Goal: Transaction & Acquisition: Purchase product/service

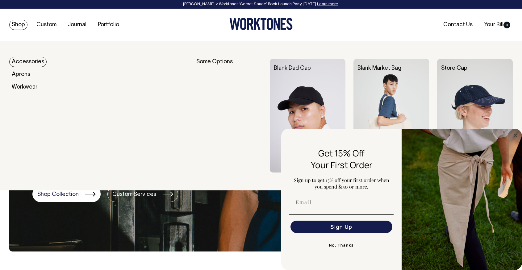
click at [27, 63] on link "Accessories" at bounding box center [27, 62] width 37 height 10
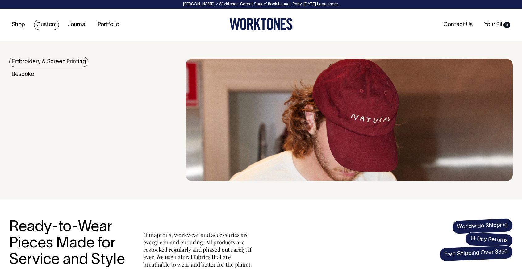
click at [47, 22] on link "Custom" at bounding box center [46, 25] width 25 height 10
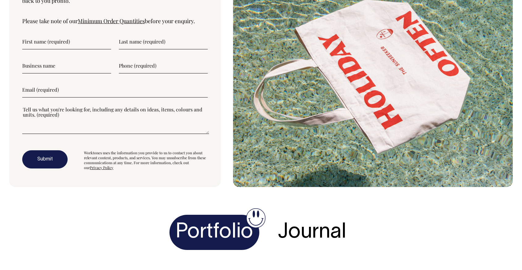
scroll to position [2191, 0]
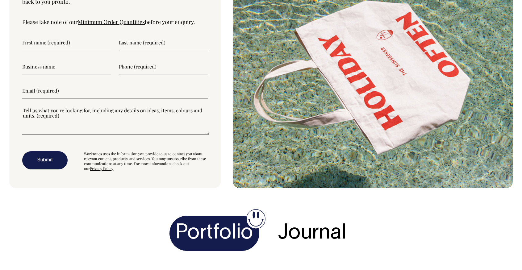
click at [231, 216] on h4 "Portfolio" at bounding box center [215, 234] width 90 height 36
click at [322, 216] on h4 "Journal" at bounding box center [312, 234] width 81 height 36
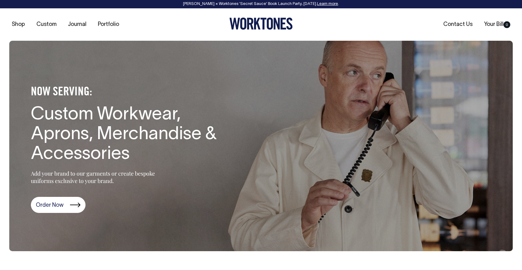
scroll to position [0, 0]
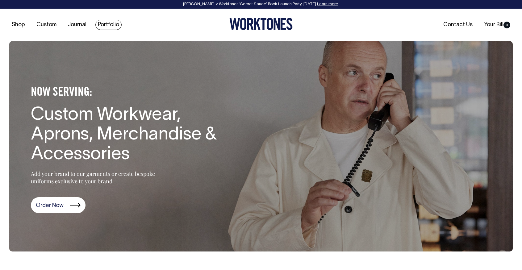
click at [113, 26] on link "Portfolio" at bounding box center [108, 25] width 26 height 10
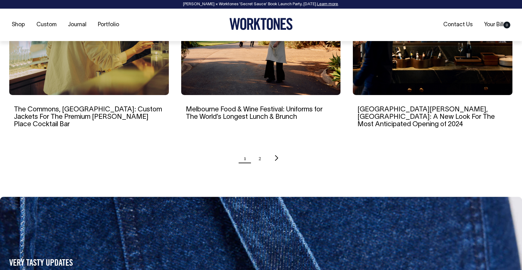
scroll to position [657, 0]
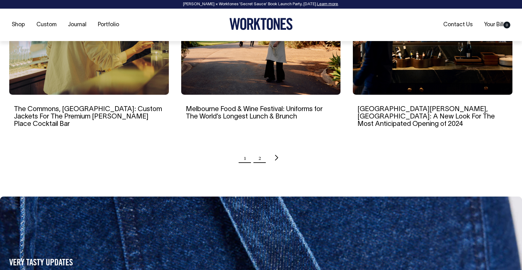
click at [259, 150] on link "2" at bounding box center [260, 157] width 3 height 15
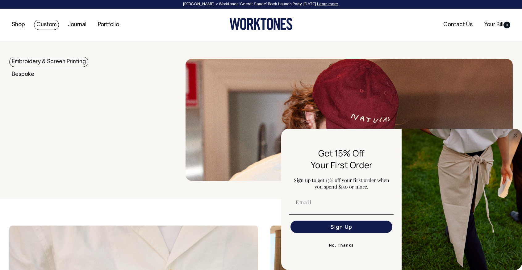
click at [34, 63] on link "Embroidery & Screen Printing" at bounding box center [48, 62] width 79 height 10
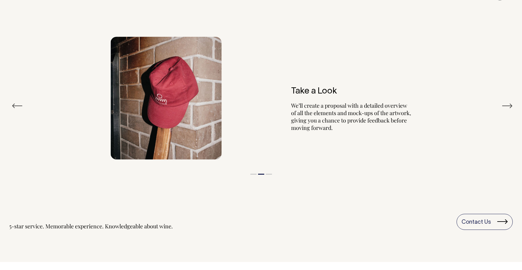
scroll to position [751, 0]
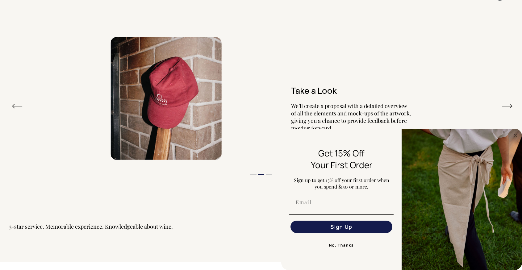
click at [510, 106] on button "Next" at bounding box center [507, 106] width 11 height 9
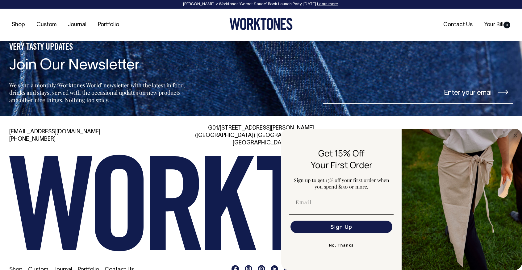
scroll to position [2164, 0]
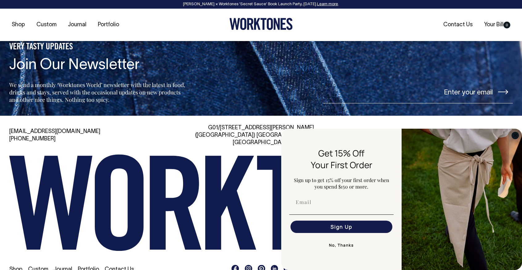
click at [517, 137] on icon "Close dialog" at bounding box center [515, 135] width 3 height 3
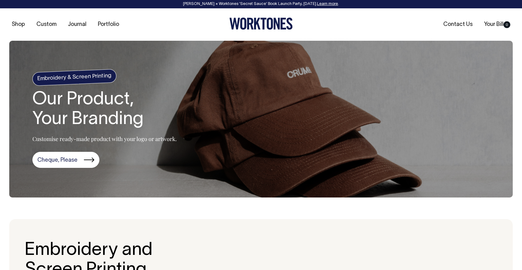
scroll to position [0, 0]
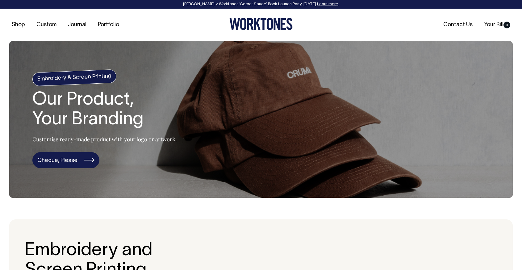
click at [68, 164] on link "Cheque, Please" at bounding box center [65, 160] width 67 height 16
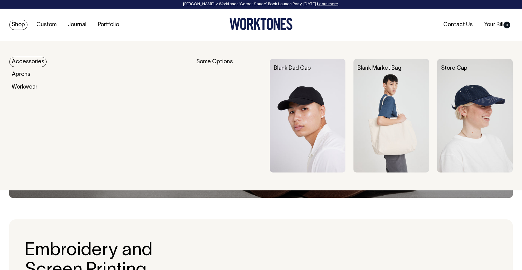
click at [313, 85] on img at bounding box center [308, 116] width 76 height 114
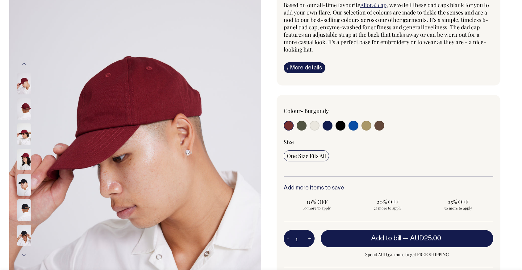
scroll to position [71, 0]
click at [311, 71] on link "i More details" at bounding box center [305, 67] width 42 height 11
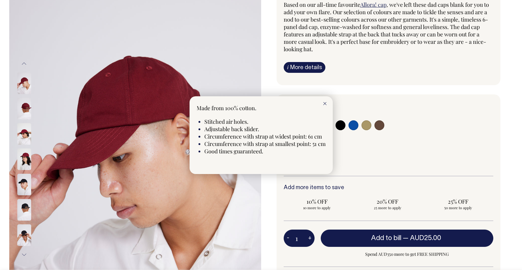
click at [332, 76] on div at bounding box center [261, 135] width 522 height 270
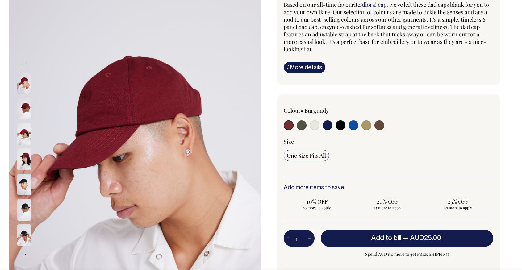
click at [22, 137] on img at bounding box center [24, 134] width 14 height 22
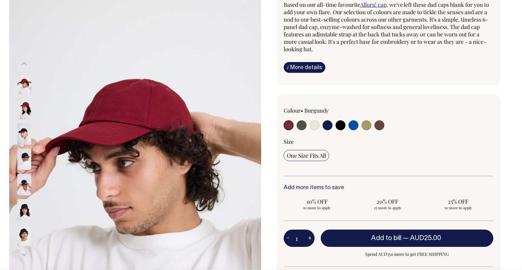
click at [26, 170] on div at bounding box center [32, 159] width 31 height 25
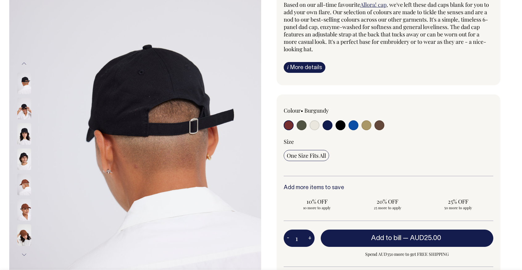
click at [22, 189] on img at bounding box center [24, 185] width 14 height 22
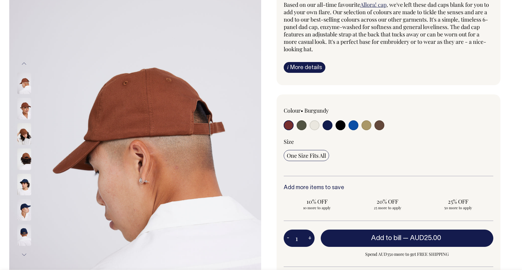
click at [26, 211] on img at bounding box center [24, 210] width 14 height 22
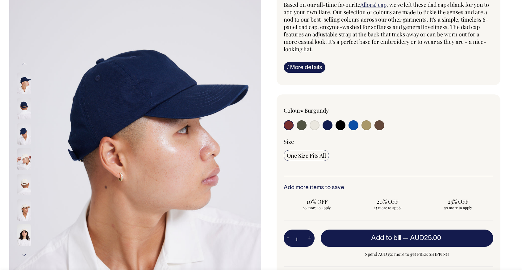
click at [26, 213] on img at bounding box center [24, 210] width 14 height 22
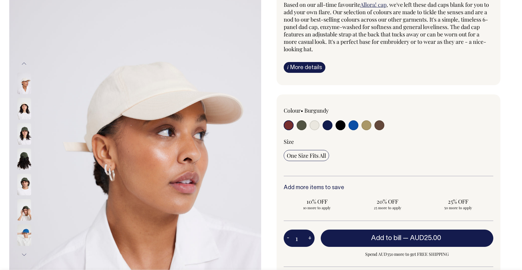
click at [28, 238] on img at bounding box center [24, 236] width 14 height 22
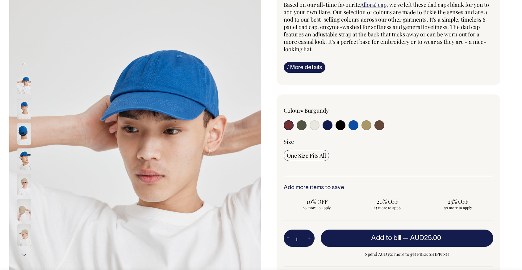
click at [302, 125] on input "radio" at bounding box center [302, 126] width 10 height 10
radio input "true"
select select "Olive"
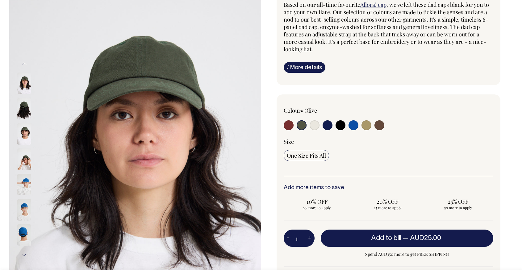
click at [316, 127] on input "radio" at bounding box center [315, 126] width 10 height 10
radio input "true"
select select "Natural"
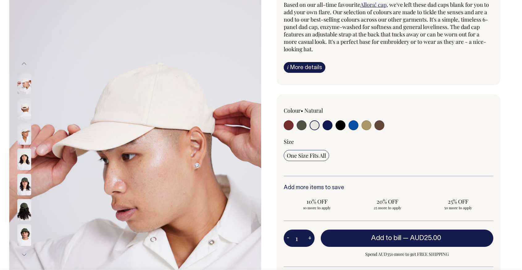
click at [325, 128] on input "radio" at bounding box center [328, 126] width 10 height 10
radio input "true"
select select "Dark Navy"
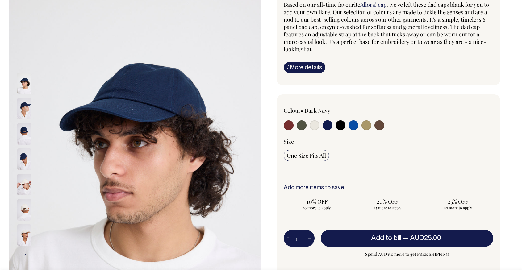
click at [338, 127] on input "radio" at bounding box center [341, 126] width 10 height 10
radio input "true"
select select "Black"
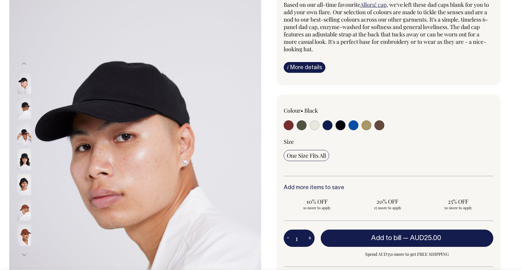
click at [352, 127] on input "radio" at bounding box center [354, 126] width 10 height 10
radio input "true"
select select "Worker Blue"
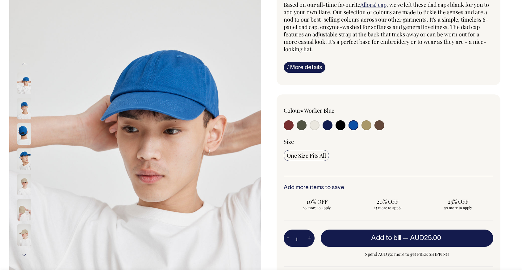
click at [364, 127] on input "radio" at bounding box center [367, 126] width 10 height 10
radio input "true"
select select "Washed Khaki"
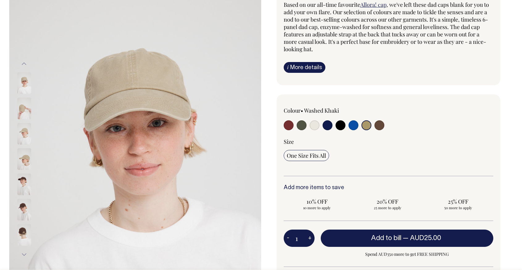
click at [383, 129] on input "radio" at bounding box center [380, 126] width 10 height 10
radio input "true"
select select "Espresso"
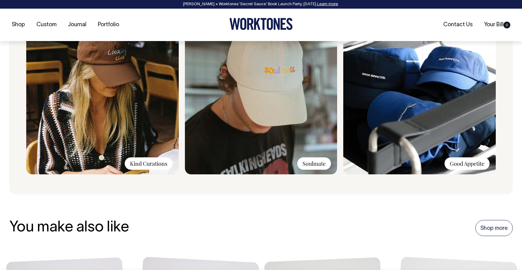
scroll to position [492, 0]
click at [382, 130] on img at bounding box center [420, 91] width 153 height 165
click at [461, 164] on div "Good Appetite" at bounding box center [467, 163] width 45 height 12
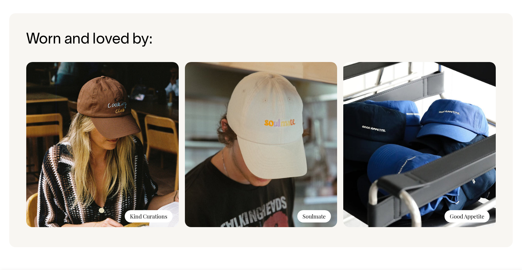
scroll to position [439, 0]
